Goal: Information Seeking & Learning: Learn about a topic

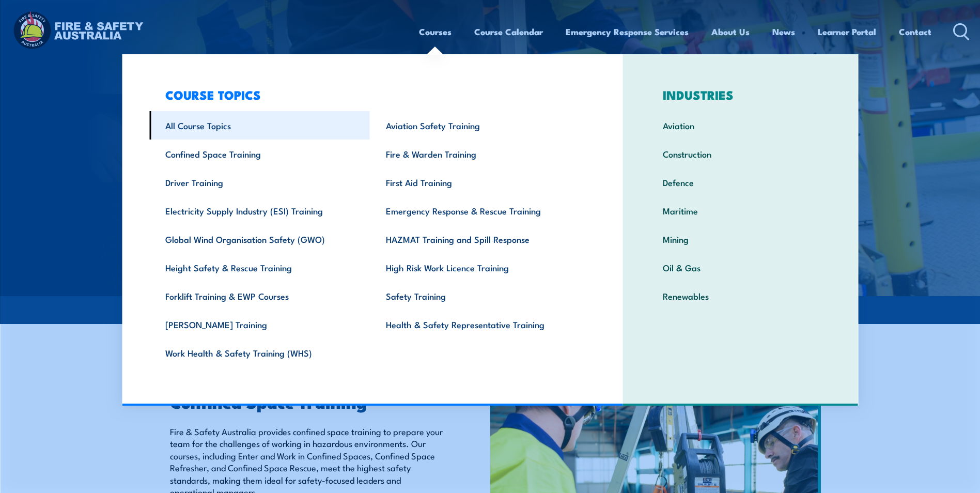
click at [186, 128] on link "All Course Topics" at bounding box center [259, 125] width 221 height 28
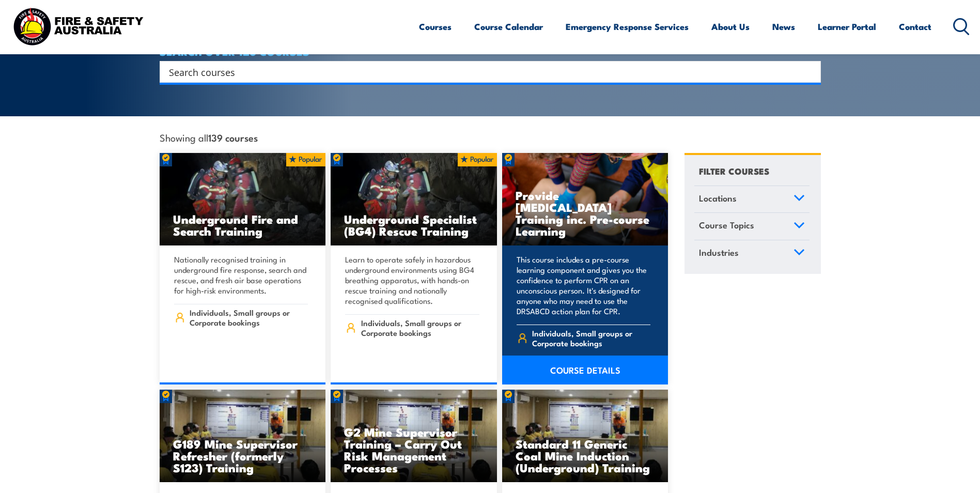
scroll to position [207, 0]
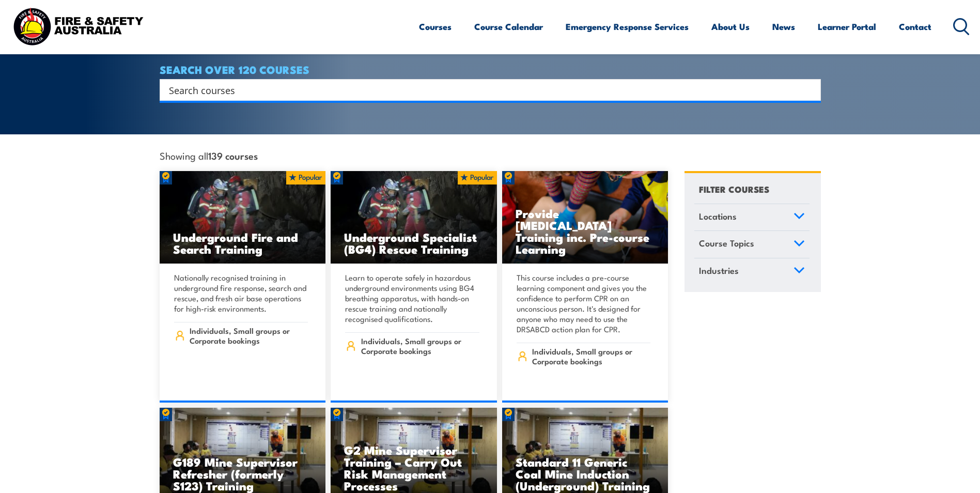
click at [254, 82] on input "Search input" at bounding box center [483, 89] width 629 height 15
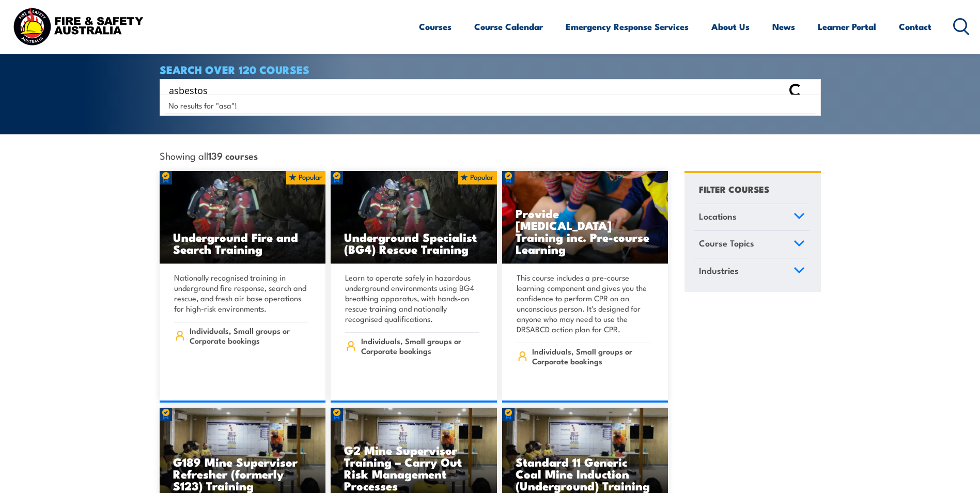
type input "asbestos"
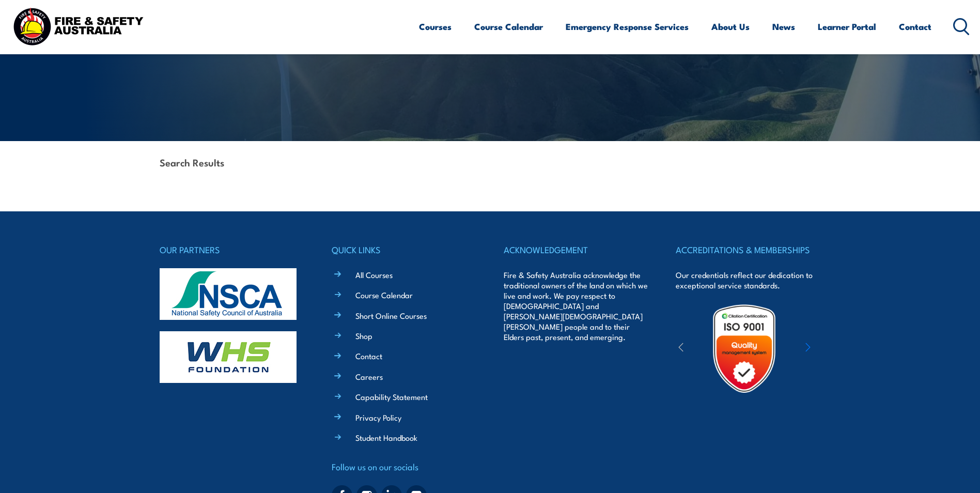
scroll to position [203, 0]
